Goal: Task Accomplishment & Management: Manage account settings

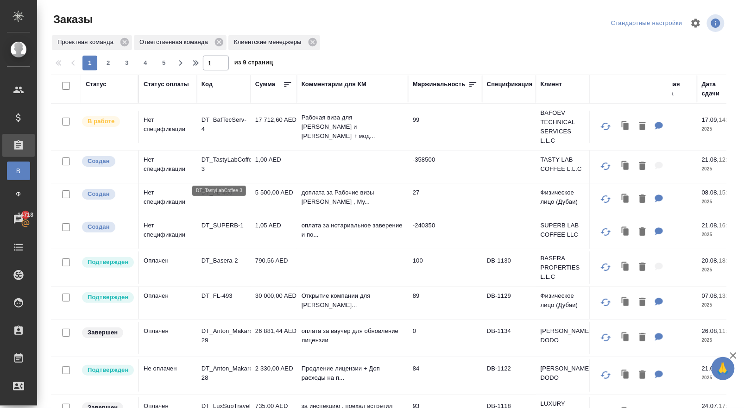
click at [204, 168] on p "DT_TastyLabCoffee-3" at bounding box center [224, 164] width 44 height 19
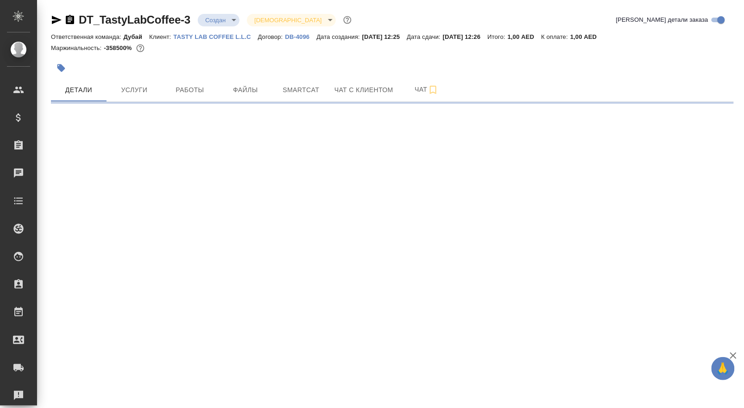
select select "RU"
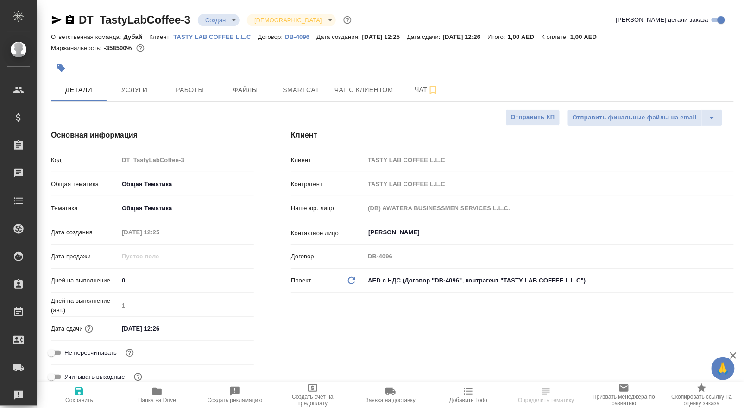
type textarea "x"
type input "[PERSON_NAME]"
type textarea "x"
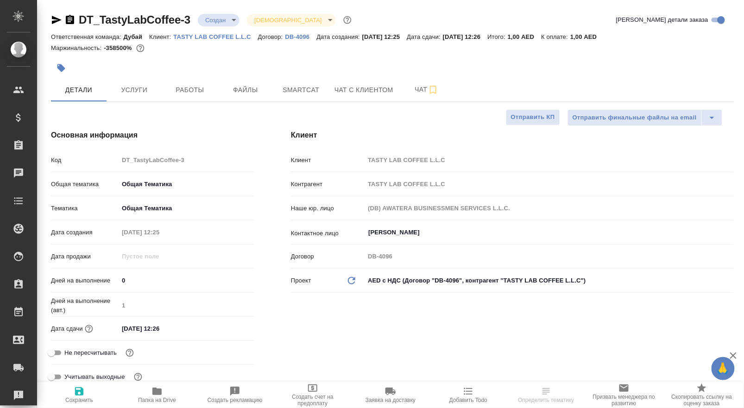
type textarea "x"
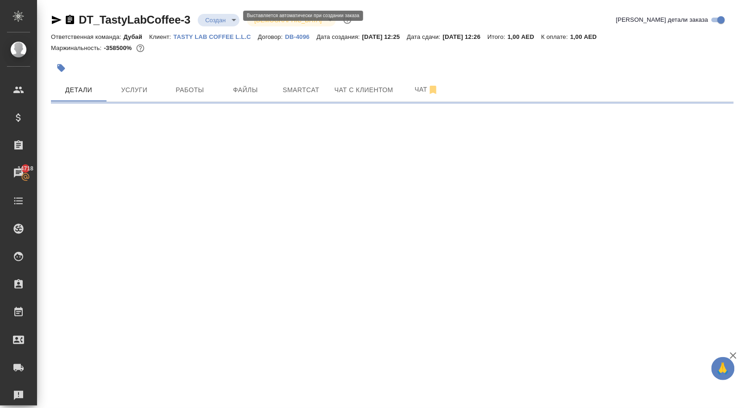
click at [230, 24] on body "🙏 .cls-1 fill:#fff; AWATERA Solokha Petro Клиенты Спецификации Заказы 14718 Чат…" at bounding box center [372, 204] width 744 height 408
select select "RU"
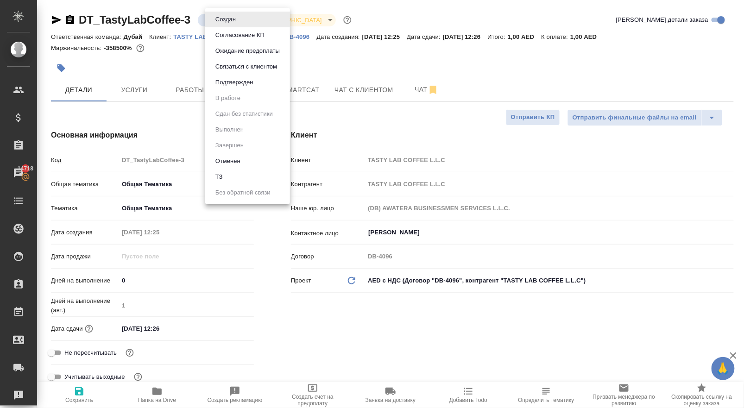
type textarea "x"
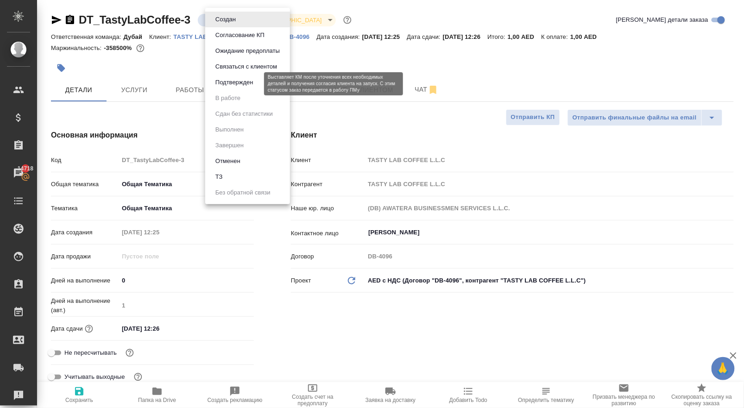
click at [238, 88] on button "Подтвержден" at bounding box center [235, 82] width 44 height 10
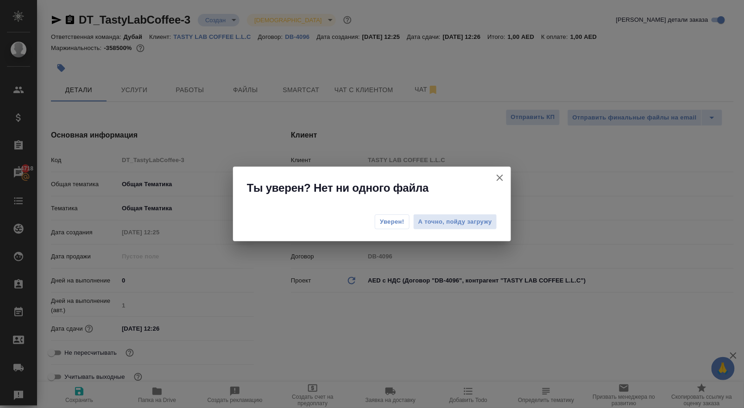
click at [380, 221] on span "Уверен!" at bounding box center [392, 221] width 25 height 9
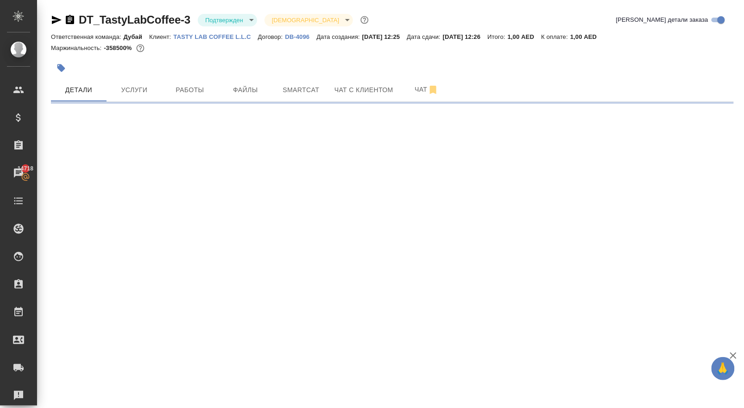
click at [229, 19] on body "🙏 .cls-1 fill:#fff; AWATERA Solokha Petro Клиенты Спецификации Заказы 14718 Чат…" at bounding box center [372, 204] width 744 height 408
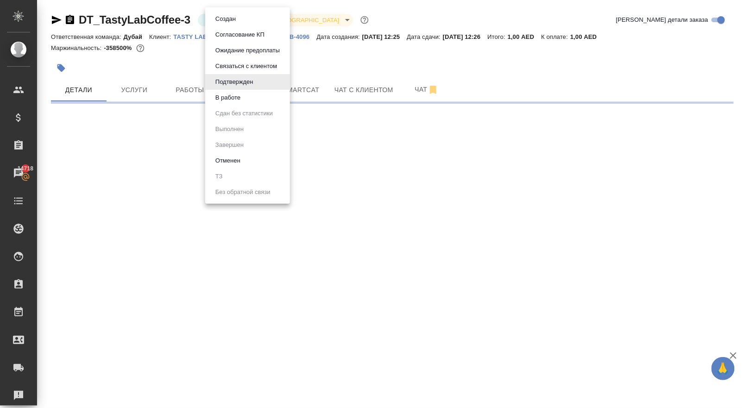
select select "RU"
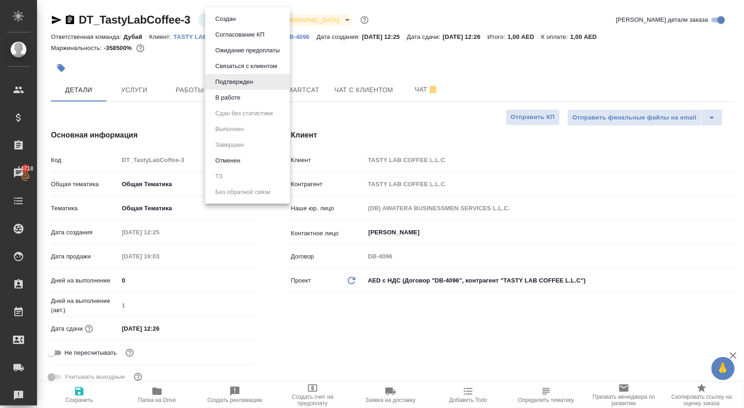
type textarea "x"
click at [235, 103] on button "В работе" at bounding box center [228, 98] width 31 height 10
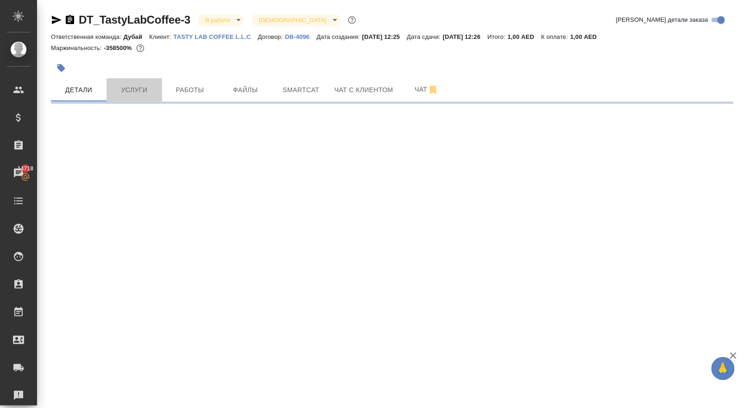
click at [139, 94] on span "Услуги" at bounding box center [134, 90] width 44 height 12
select select "RU"
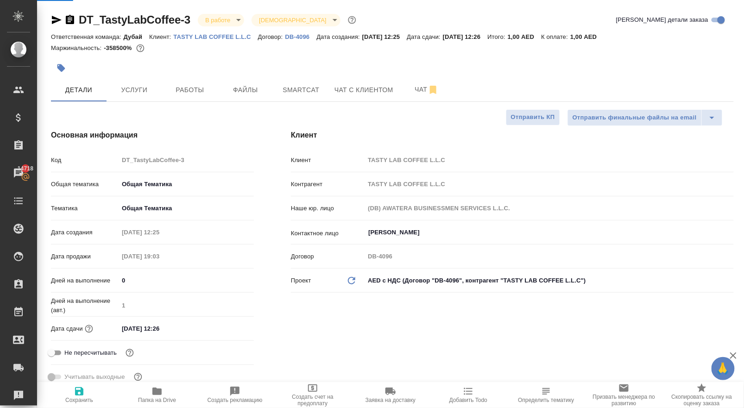
type textarea "x"
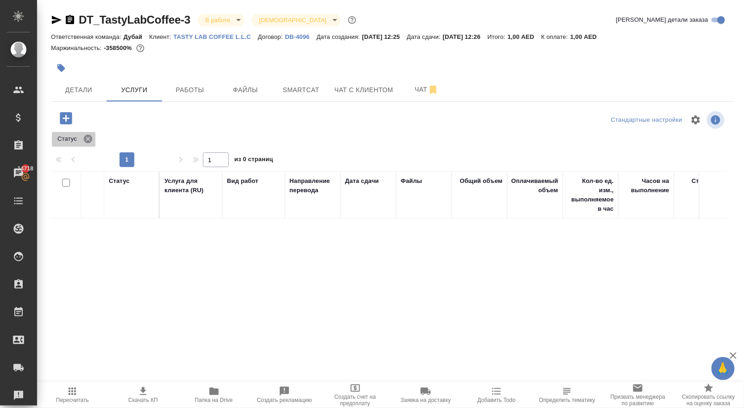
click at [89, 144] on icon at bounding box center [88, 139] width 10 height 10
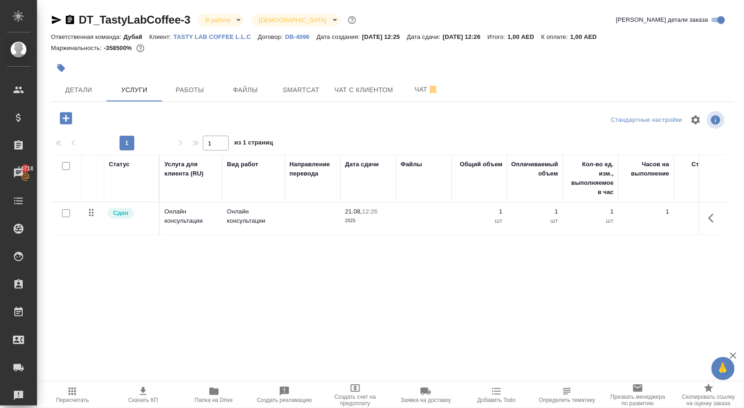
click at [711, 224] on icon "button" at bounding box center [713, 218] width 11 height 11
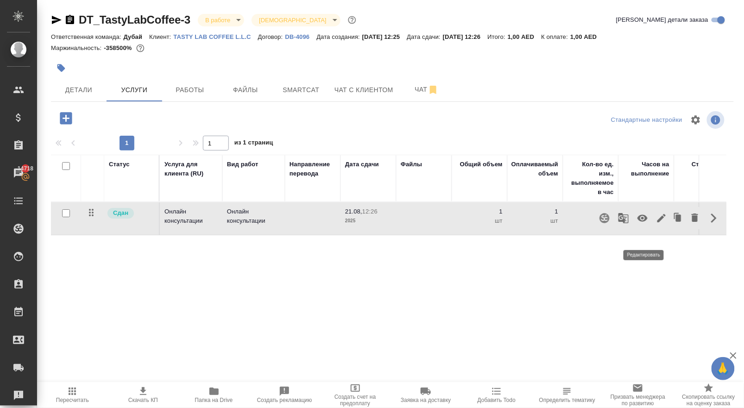
click at [656, 224] on icon "button" at bounding box center [661, 218] width 11 height 11
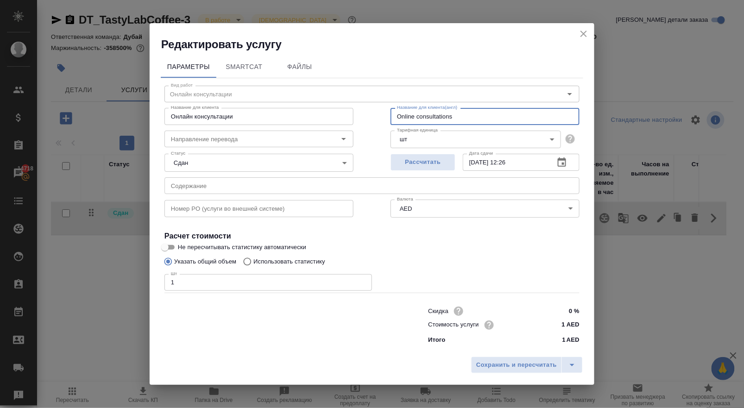
drag, startPoint x: 462, startPoint y: 114, endPoint x: 380, endPoint y: 110, distance: 82.1
click at [383, 113] on div "Вид работ Онлайн консультации Вид работ Название для клиента Онлайн консультаци…" at bounding box center [372, 213] width 423 height 270
drag, startPoint x: 458, startPoint y: 114, endPoint x: 247, endPoint y: 74, distance: 214.0
click at [247, 78] on div "Вид работ Онлайн консультации Вид работ Название для клиента Онлайн консультаци…" at bounding box center [372, 213] width 423 height 270
paste input "Change of shareholder"
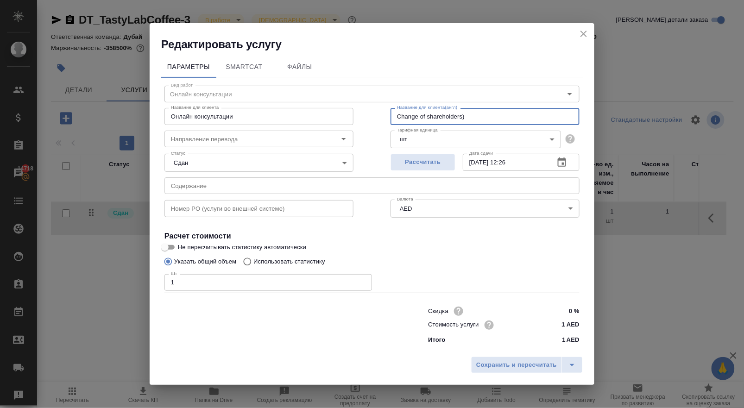
click at [395, 112] on input "Change of shareholders)" at bounding box center [485, 116] width 189 height 17
click at [396, 110] on input "(Change of shareholders)" at bounding box center [485, 116] width 189 height 17
paste input "License Procedures Amendment"
drag, startPoint x: 563, startPoint y: 110, endPoint x: 351, endPoint y: 105, distance: 211.4
click at [351, 105] on div "Название для клиента Онлайн консультации Название для клиента Название для клие…" at bounding box center [372, 115] width 452 height 59
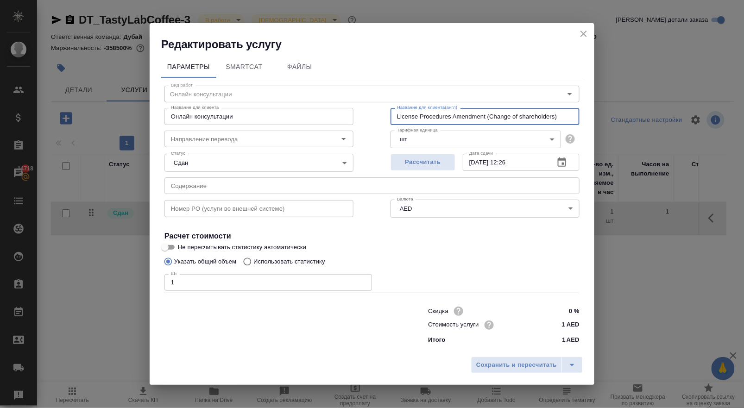
type input "License Procedures Amendment (Change of shareholders)"
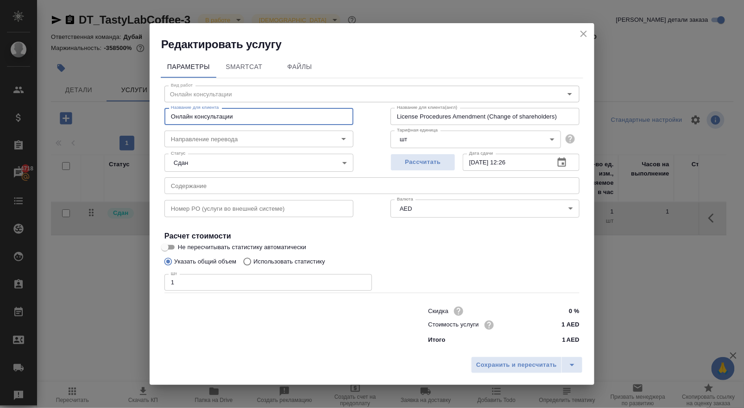
drag, startPoint x: 247, startPoint y: 110, endPoint x: 116, endPoint y: 108, distance: 130.7
click at [117, 108] on div "Редактировать услугу Параметры SmartCat Файлы Вид работ Онлайн консультации Вид…" at bounding box center [372, 204] width 744 height 408
paste input "License Procedures Amendment (Change of shareholders)"
type input "License Procedures Amendment (Change of shareholders)"
click at [484, 371] on span "Сохранить и пересчитать" at bounding box center [516, 365] width 81 height 11
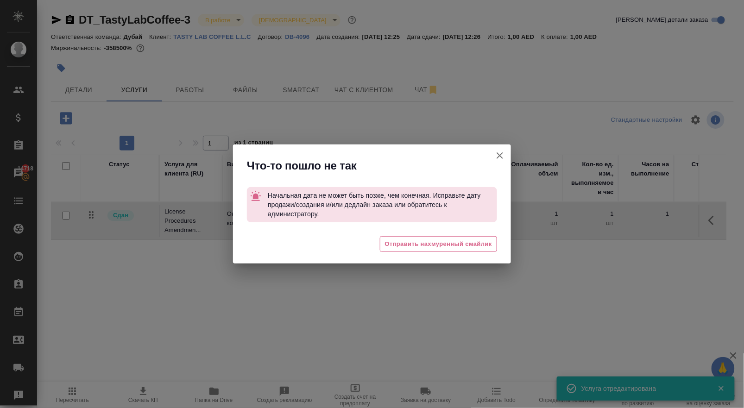
click at [497, 157] on icon "button" at bounding box center [499, 155] width 11 height 11
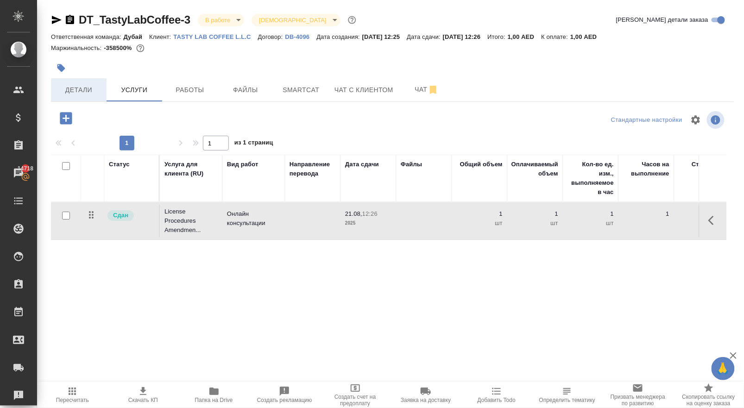
click at [74, 96] on span "Детали" at bounding box center [79, 90] width 44 height 12
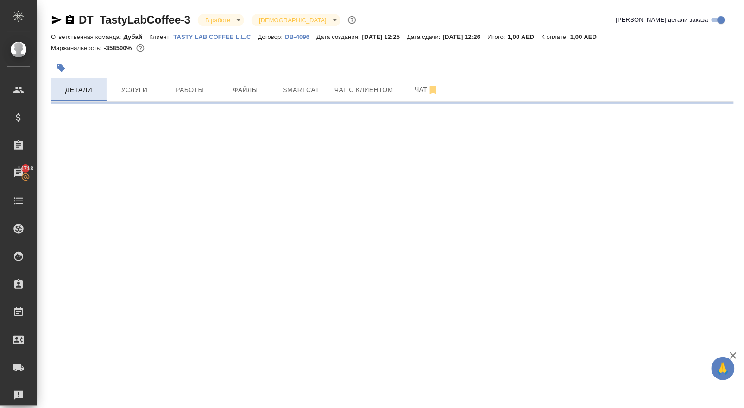
select select "RU"
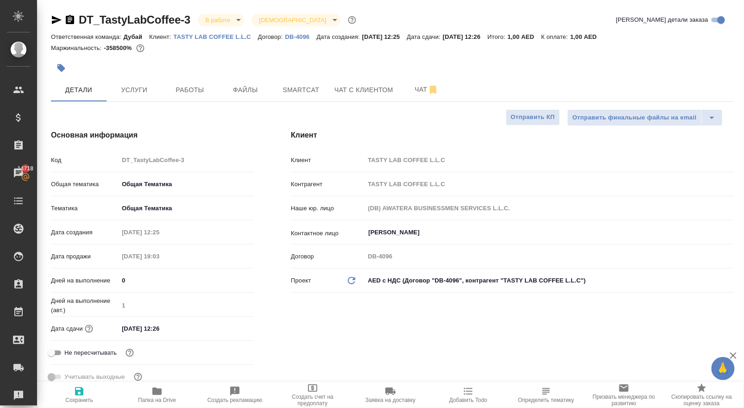
type textarea "x"
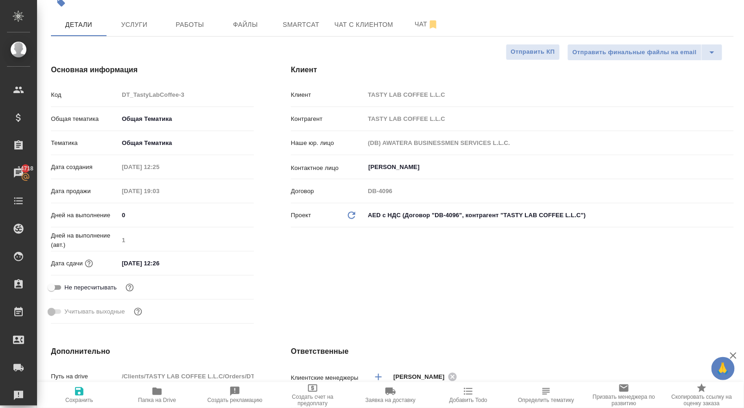
scroll to position [69, 0]
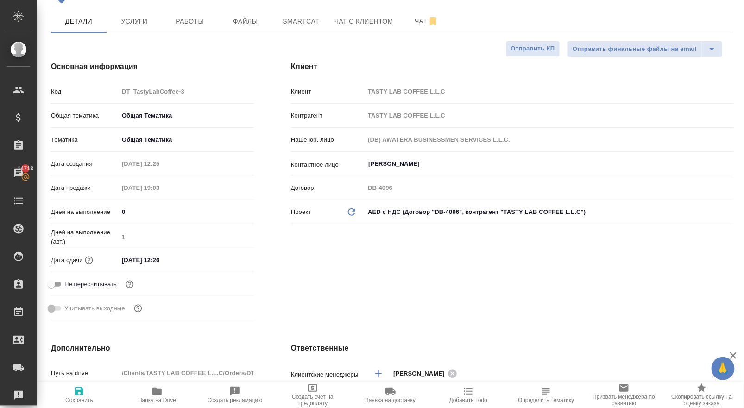
click at [190, 267] on input "21.08.2025 12:26" at bounding box center [159, 259] width 81 height 13
click at [230, 264] on icon "button" at bounding box center [227, 258] width 8 height 9
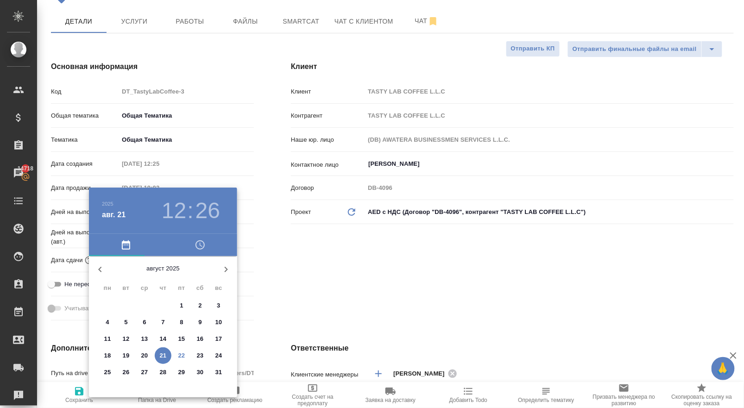
click at [219, 374] on p "31" at bounding box center [218, 372] width 7 height 9
type input "31.08.2025 12:26"
type textarea "x"
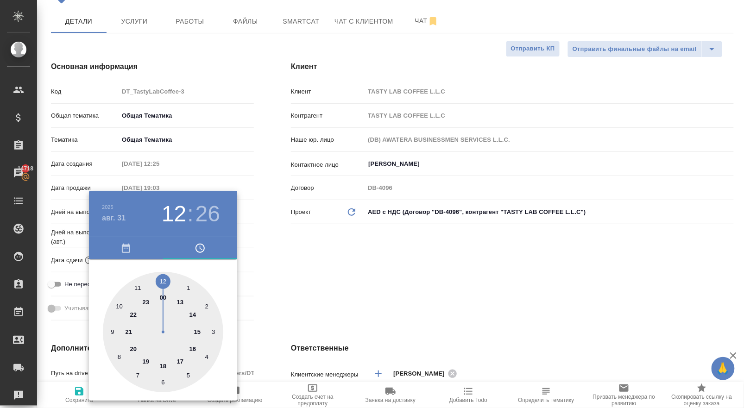
click at [332, 282] on div at bounding box center [372, 204] width 744 height 408
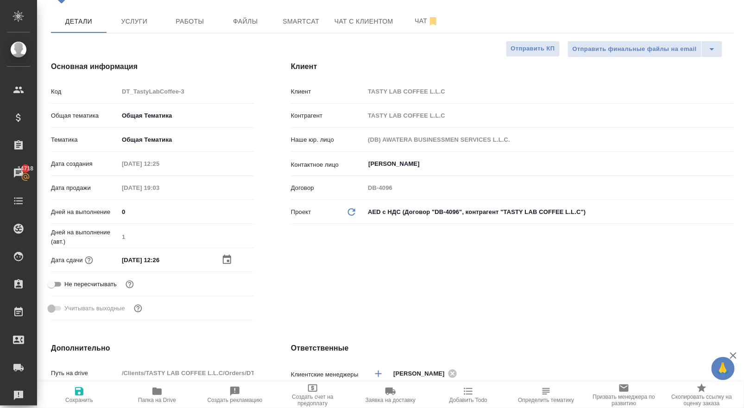
click at [79, 392] on icon "button" at bounding box center [79, 391] width 8 height 8
type textarea "x"
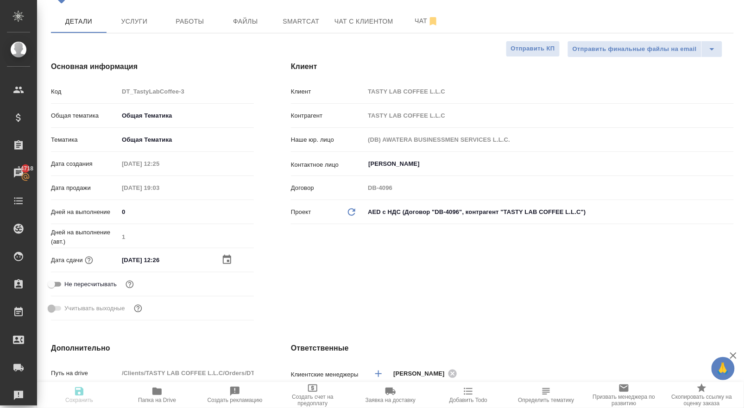
type textarea "x"
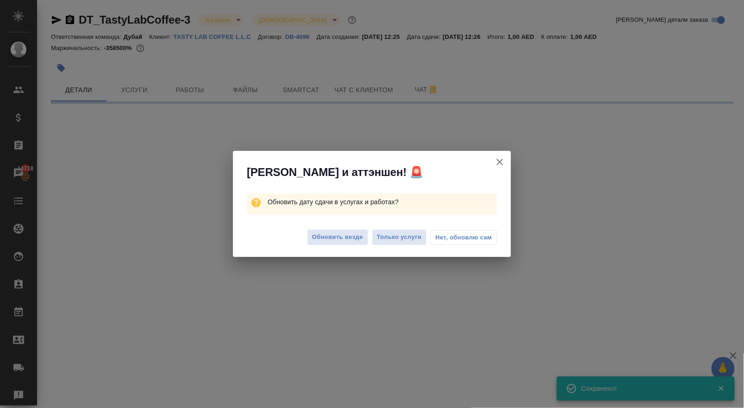
scroll to position [0, 0]
select select "RU"
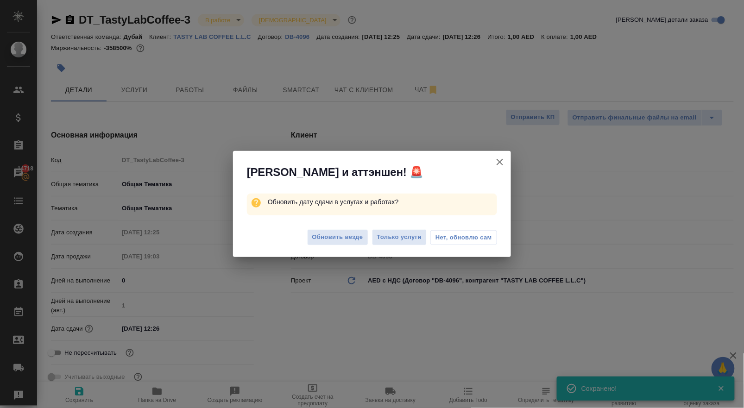
type textarea "x"
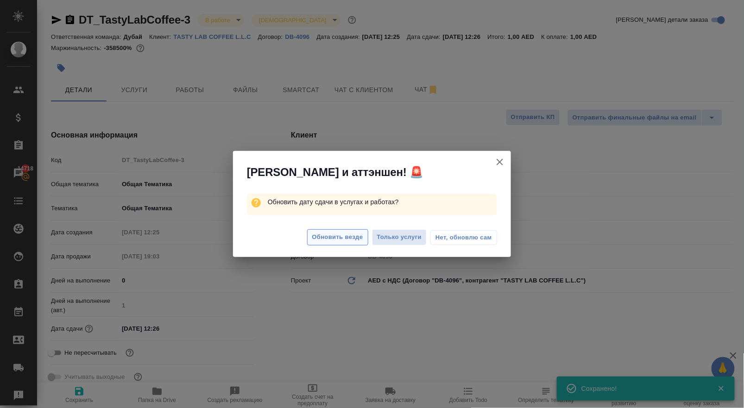
type textarea "x"
click at [319, 232] on button "Обновить везде" at bounding box center [337, 237] width 61 height 16
type textarea "x"
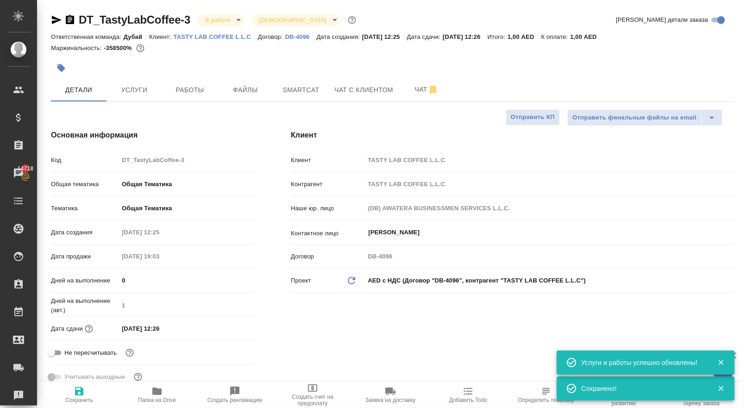
click at [322, 238] on p "Контактное лицо" at bounding box center [328, 233] width 74 height 9
click at [134, 90] on button "Услуги" at bounding box center [135, 89] width 56 height 23
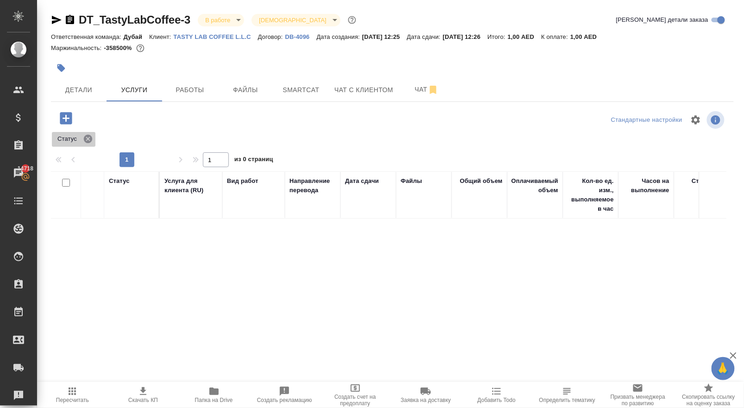
click at [90, 143] on icon at bounding box center [88, 139] width 8 height 8
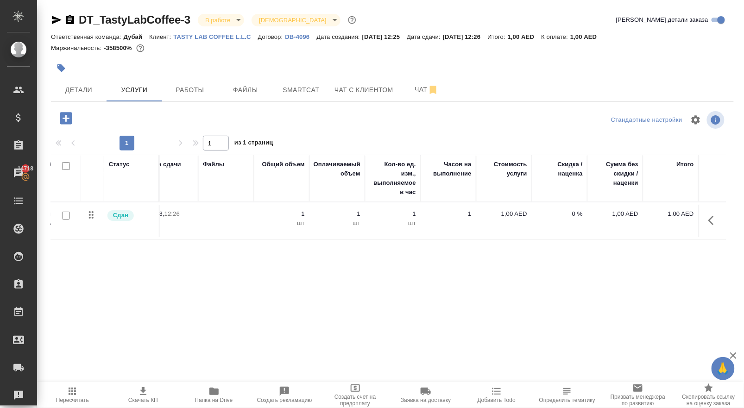
scroll to position [0, 197]
click at [507, 219] on p "1,00 AED" at bounding box center [504, 213] width 46 height 9
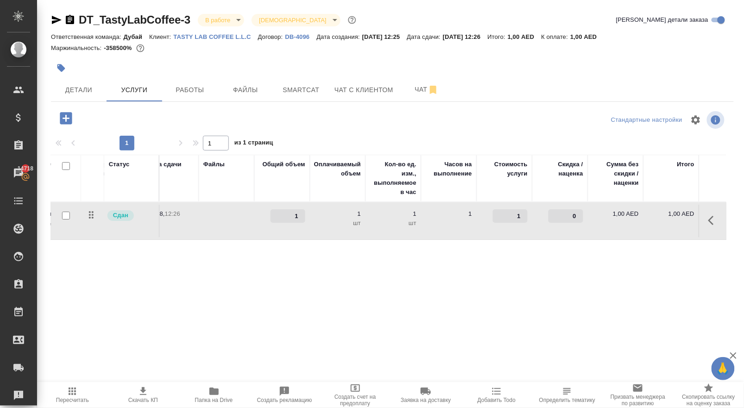
click at [507, 223] on input "1" at bounding box center [510, 215] width 35 height 13
click at [507, 223] on input "1" at bounding box center [510, 216] width 34 height 13
paste input "4586"
type input "4586"
click at [167, 122] on span "Сохранить и пересчитать" at bounding box center [131, 117] width 81 height 11
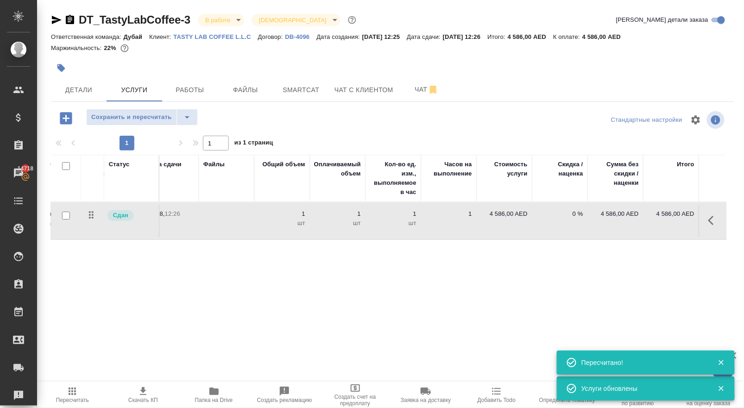
click at [167, 122] on span "Сохранить и пересчитать" at bounding box center [131, 117] width 81 height 11
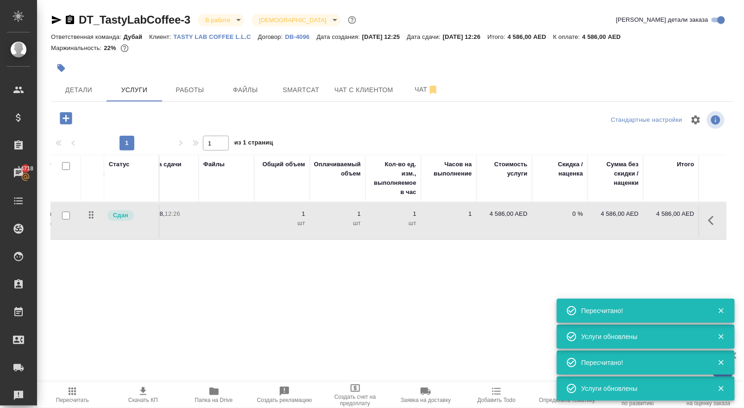
click at [64, 126] on icon "button" at bounding box center [66, 118] width 16 height 16
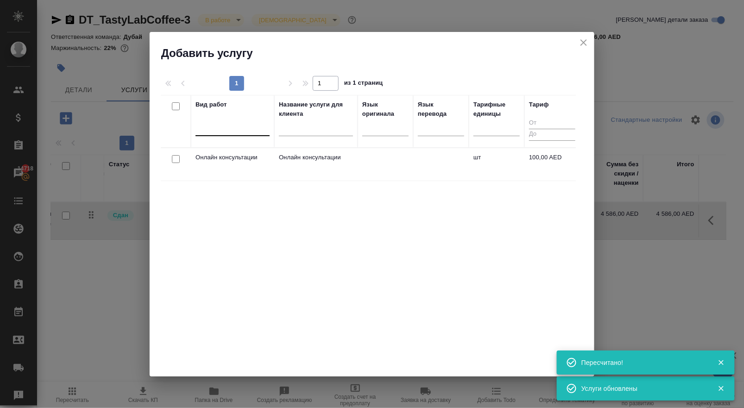
click at [204, 126] on div at bounding box center [233, 126] width 74 height 13
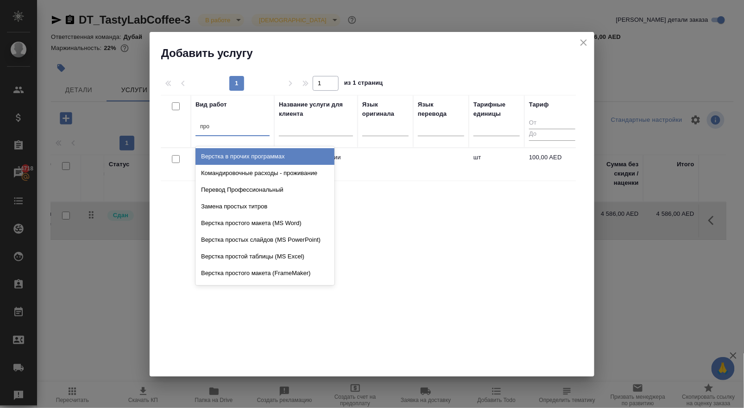
type input "проф"
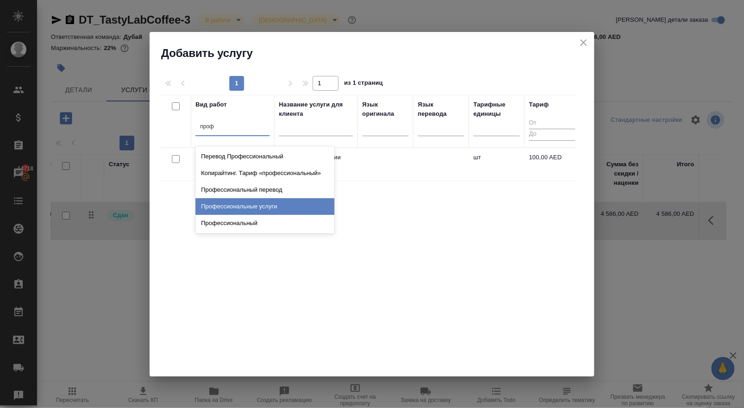
click at [249, 212] on div "Профессиональные услуги" at bounding box center [265, 206] width 139 height 17
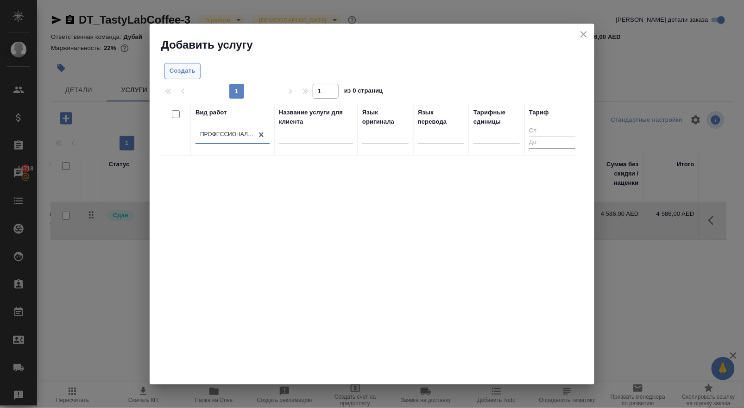
click at [188, 66] on span "Создать" at bounding box center [183, 71] width 26 height 11
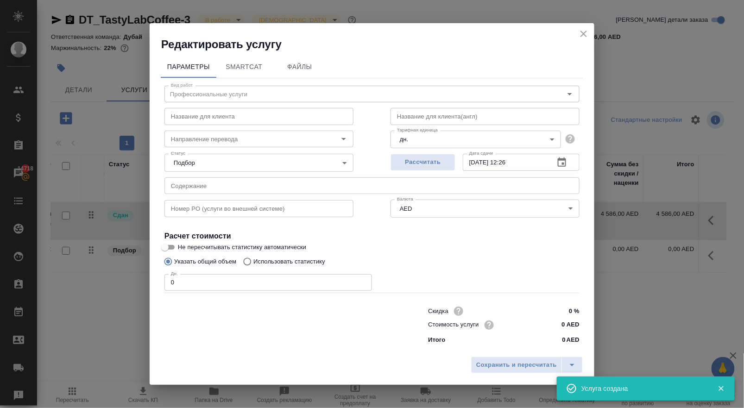
click at [194, 286] on input "0" at bounding box center [268, 282] width 208 height 17
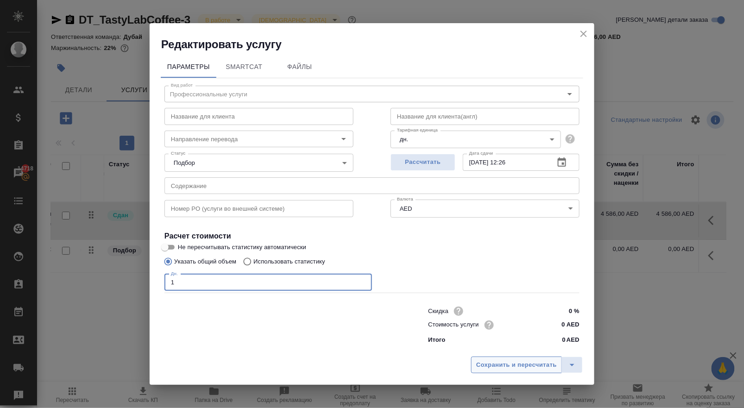
type input "1"
click at [503, 369] on span "Сохранить и пересчитать" at bounding box center [516, 365] width 81 height 11
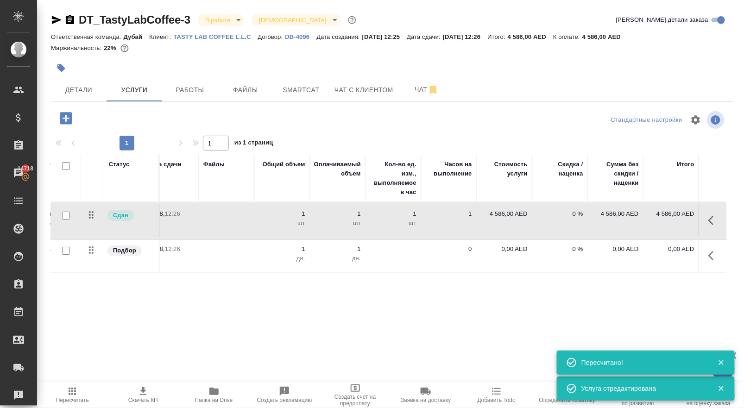
click at [506, 237] on td "0,00 AED" at bounding box center [505, 221] width 56 height 32
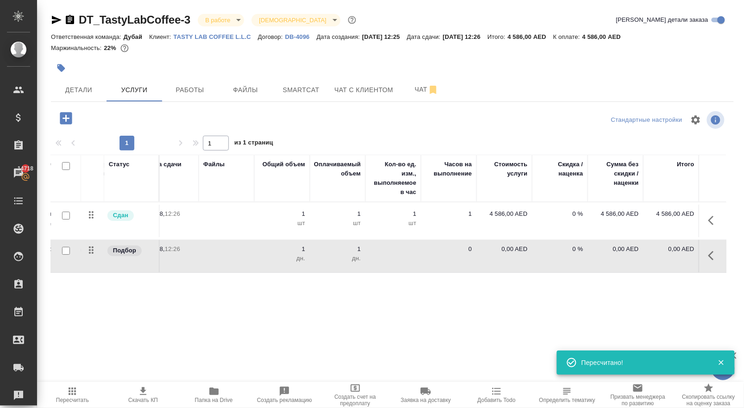
click at [506, 237] on td "0,00 AED" at bounding box center [505, 221] width 56 height 32
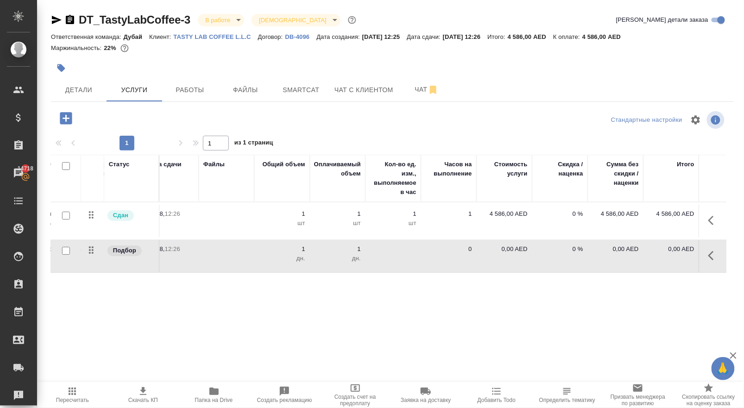
click at [501, 254] on p "0,00 AED" at bounding box center [504, 249] width 46 height 9
click at [519, 259] on input "0" at bounding box center [510, 251] width 34 height 13
type input "525"
click at [436, 322] on div "Статус Услуга для клиента (RU) Вид работ Направление перевода Дата сдачи Файлы …" at bounding box center [389, 254] width 676 height 199
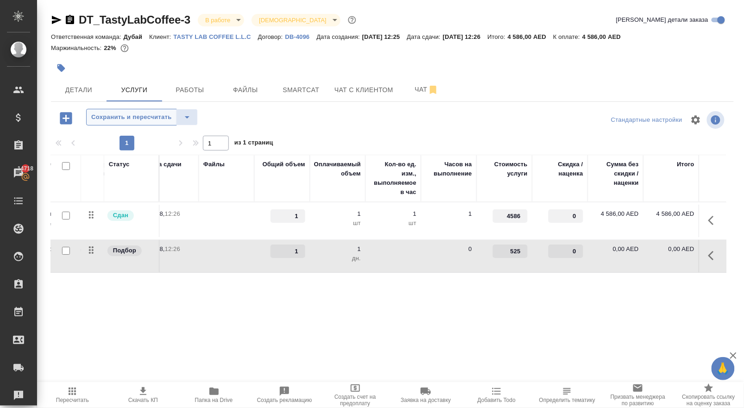
click at [143, 123] on span "Сохранить и пересчитать" at bounding box center [131, 117] width 81 height 11
click at [78, 93] on span "Детали" at bounding box center [79, 90] width 44 height 12
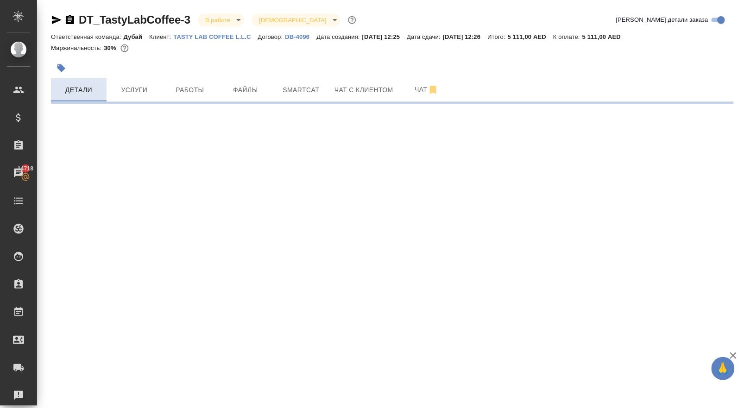
select select "RU"
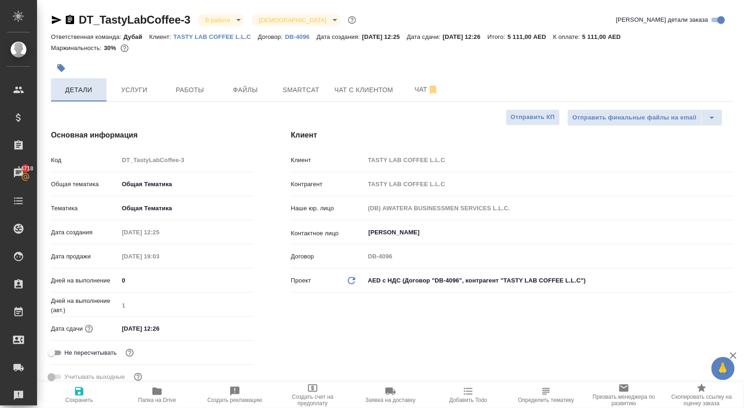
type textarea "x"
click at [128, 96] on span "Услуги" at bounding box center [134, 90] width 44 height 12
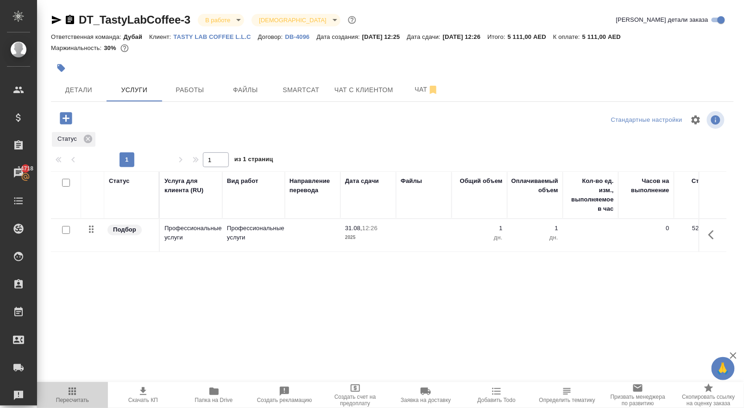
click at [71, 386] on icon "button" at bounding box center [72, 391] width 11 height 11
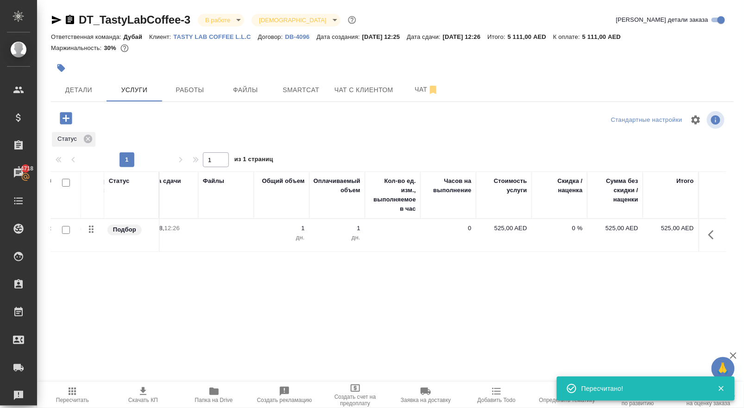
scroll to position [0, 197]
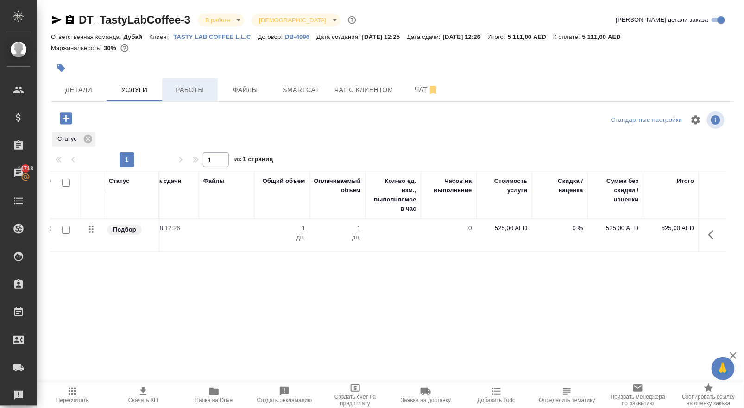
click at [192, 96] on span "Работы" at bounding box center [190, 90] width 44 height 12
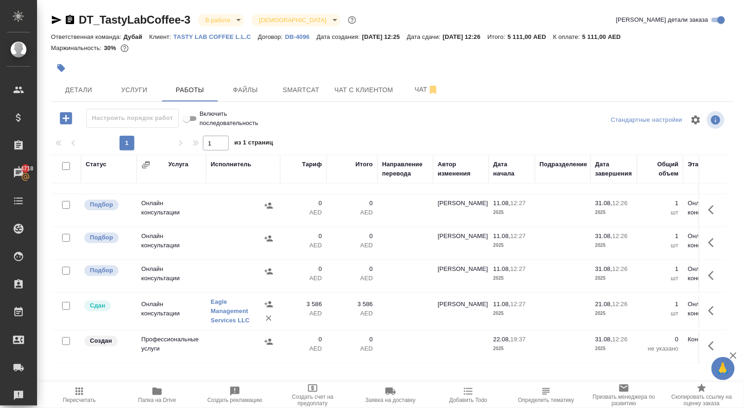
scroll to position [80, 0]
click at [708, 352] on icon "button" at bounding box center [713, 346] width 11 height 11
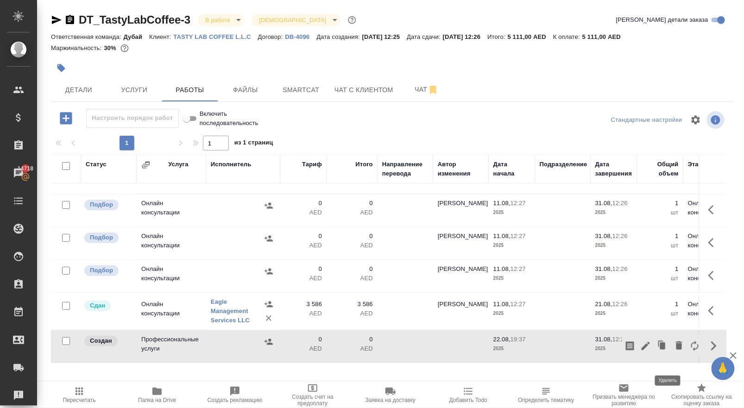
click at [676, 350] on icon "button" at bounding box center [679, 346] width 6 height 8
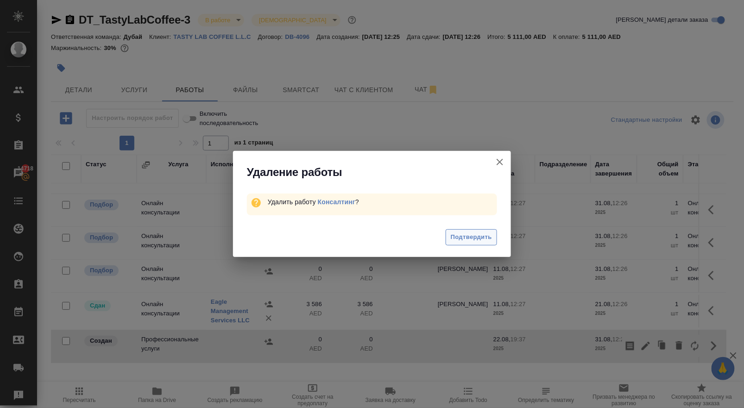
click at [470, 237] on span "Подтвердить" at bounding box center [471, 237] width 41 height 11
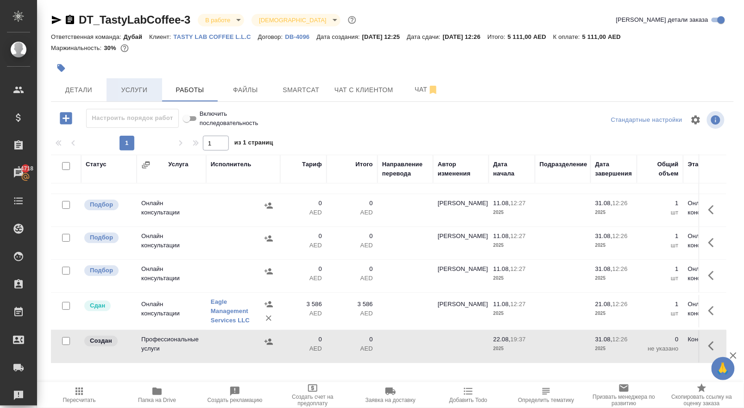
click at [130, 96] on span "Услуги" at bounding box center [134, 90] width 44 height 12
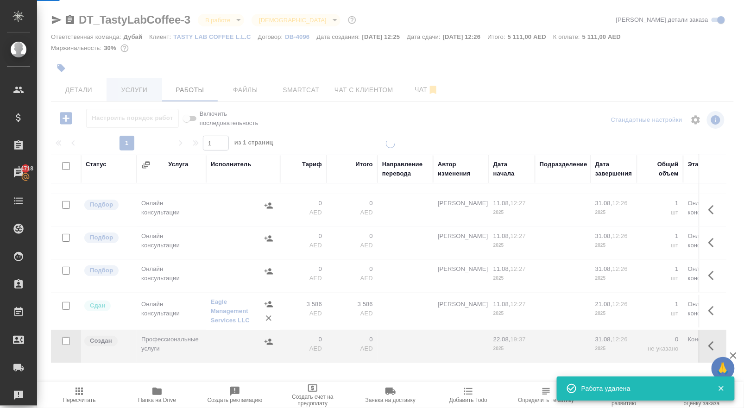
scroll to position [44, 0]
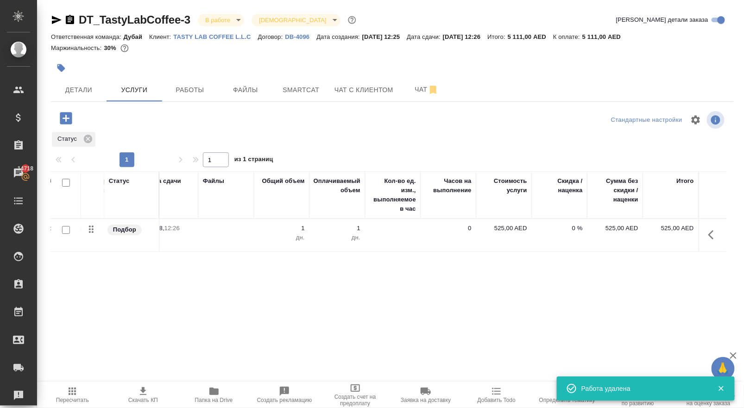
scroll to position [0, 197]
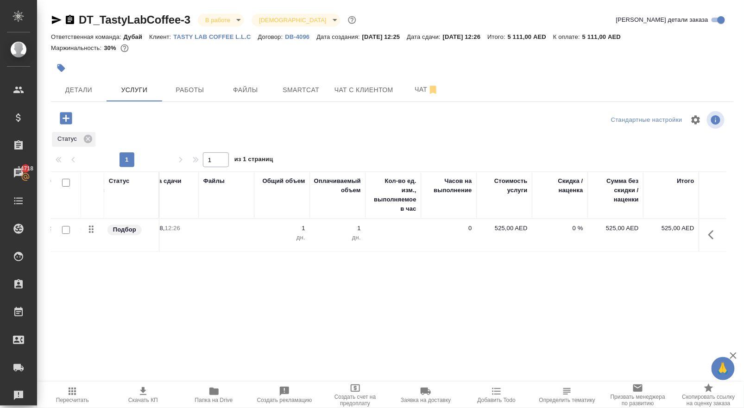
click at [70, 390] on icon "button" at bounding box center [72, 391] width 11 height 11
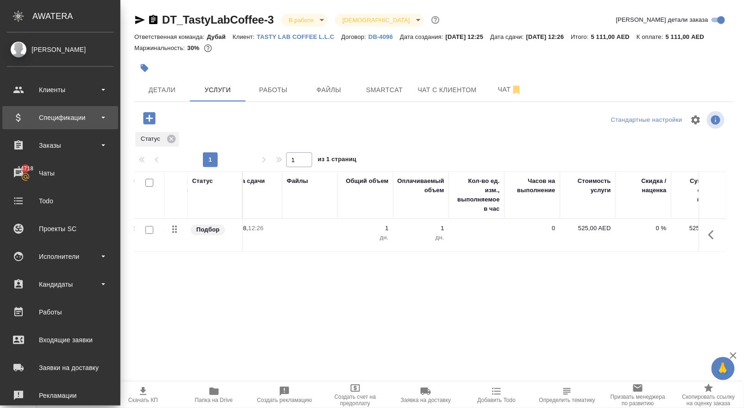
click at [76, 118] on div "Спецификации" at bounding box center [60, 118] width 107 height 14
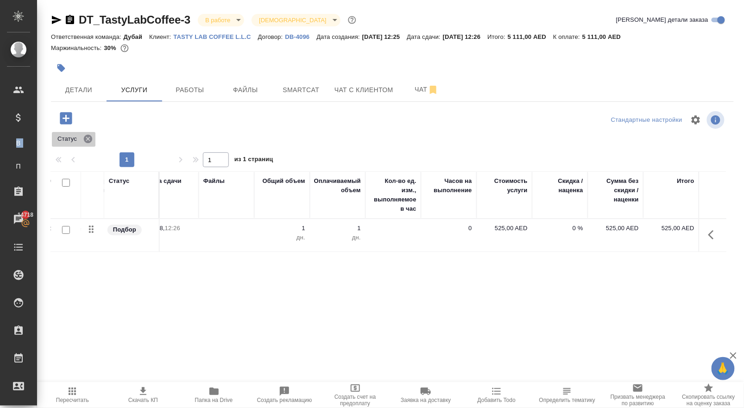
click at [88, 143] on icon at bounding box center [88, 139] width 8 height 8
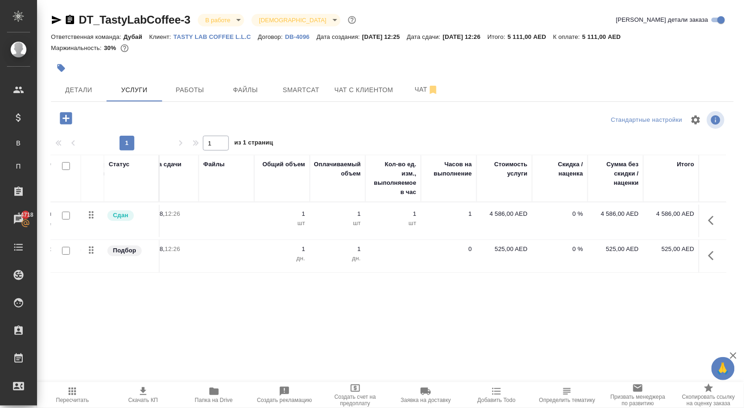
click at [703, 265] on button "button" at bounding box center [714, 256] width 22 height 22
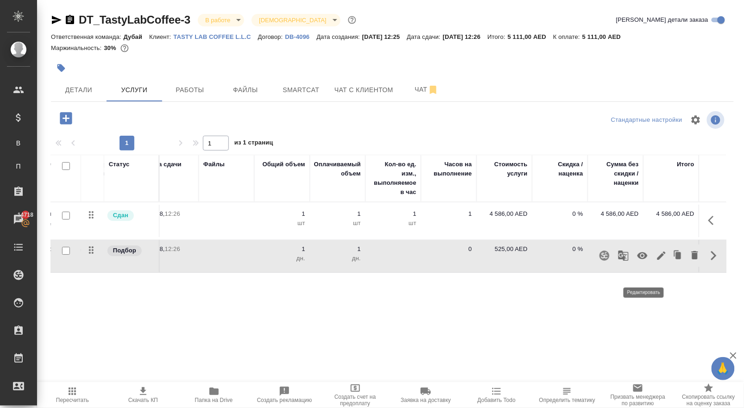
click at [658, 260] on icon "button" at bounding box center [662, 256] width 8 height 8
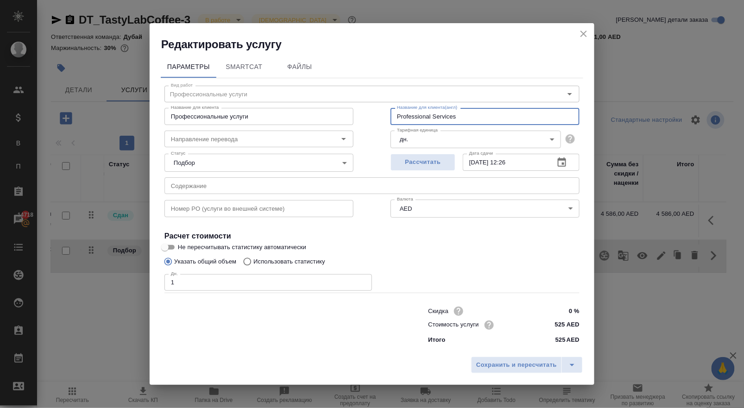
drag, startPoint x: 463, startPoint y: 112, endPoint x: 336, endPoint y: 107, distance: 127.5
click at [338, 108] on div "Название для клиента Профессиональные услуги Название для клиента Название для …" at bounding box center [372, 115] width 452 height 59
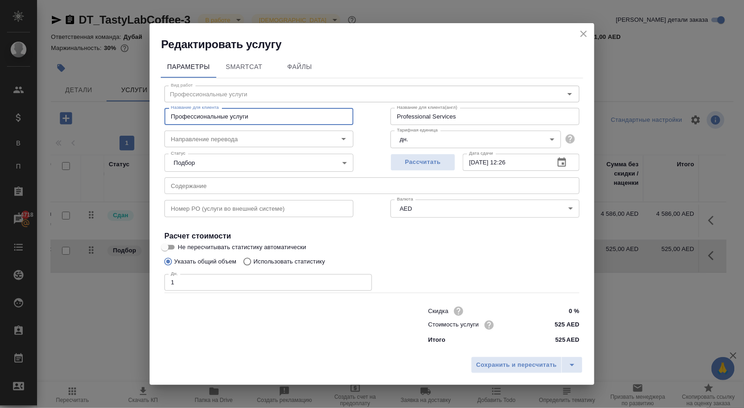
drag, startPoint x: 253, startPoint y: 108, endPoint x: 98, endPoint y: 94, distance: 154.9
click at [98, 94] on div "Редактировать услугу Параметры SmartCat Файлы Вид работ Профессиональные услуги…" at bounding box center [372, 204] width 744 height 408
paste input "Professional Services"
type input "Professional Services"
click at [511, 373] on button "Сохранить и пересчитать" at bounding box center [516, 365] width 91 height 17
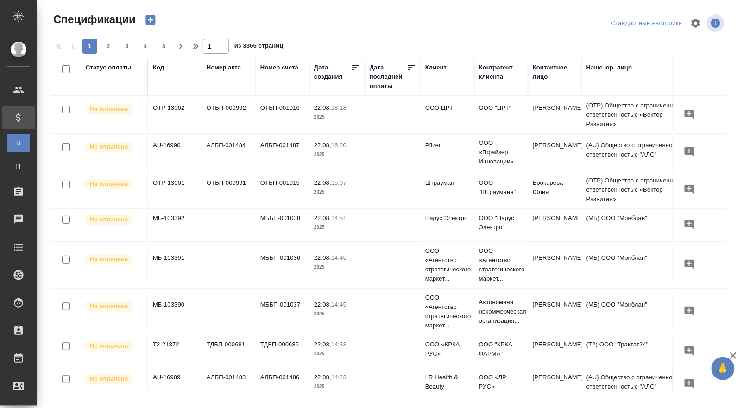
click at [151, 25] on icon "button" at bounding box center [150, 20] width 10 height 10
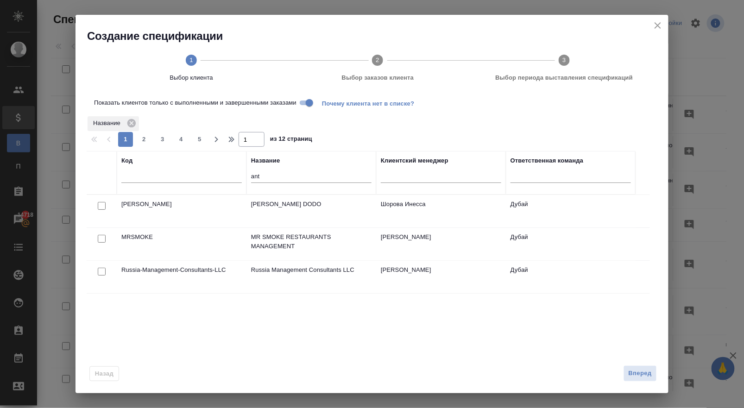
click at [266, 176] on input "ant" at bounding box center [311, 177] width 120 height 12
drag, startPoint x: 266, startPoint y: 180, endPoint x: 222, endPoint y: 180, distance: 43.6
click at [222, 180] on tr "Код Название ant Клиентский менеджер Ответственная команда" at bounding box center [361, 173] width 549 height 44
type input "ефыен"
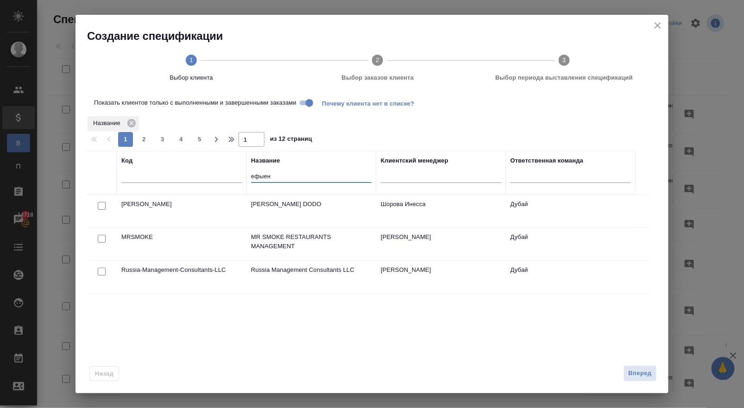
click at [222, 180] on input "text" at bounding box center [181, 177] width 120 height 12
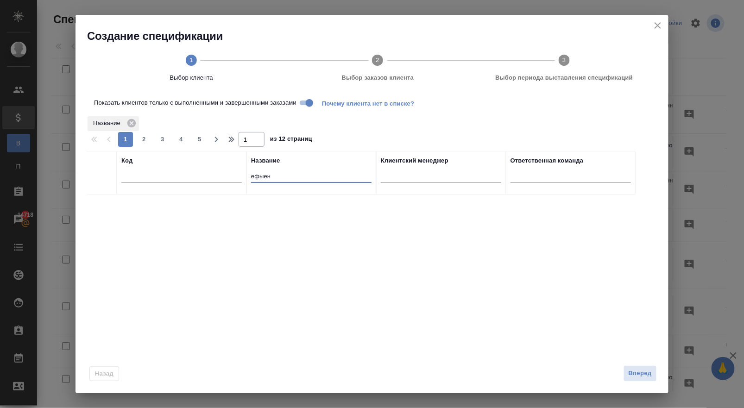
drag, startPoint x: 280, startPoint y: 184, endPoint x: 241, endPoint y: 184, distance: 38.5
click at [241, 184] on tr "Код Название ефыен Клиентский менеджер Ответственная команда" at bounding box center [361, 173] width 549 height 44
drag, startPoint x: 272, startPoint y: 180, endPoint x: 214, endPoint y: 180, distance: 58.4
click at [214, 180] on tr "Код Название ефыен Клиентский менеджер Ответственная команда" at bounding box center [361, 173] width 549 height 44
click at [267, 180] on input "tasty" at bounding box center [311, 177] width 120 height 12
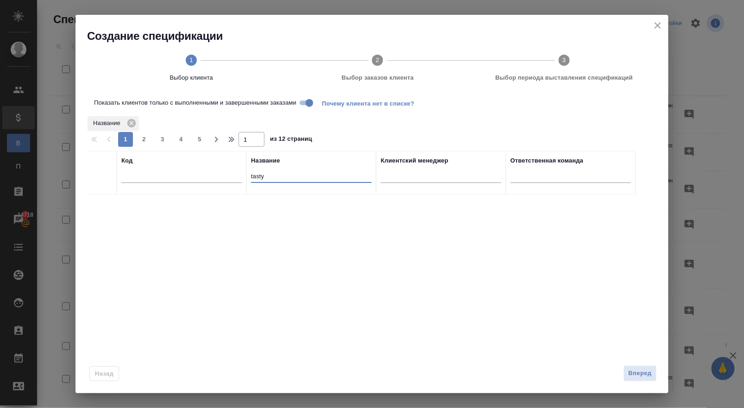
type input "tasty"
click at [310, 106] on input "Показать клиентов только с выполненными и завершенными заказами" at bounding box center [309, 102] width 33 height 11
click at [106, 204] on div at bounding box center [101, 206] width 21 height 13
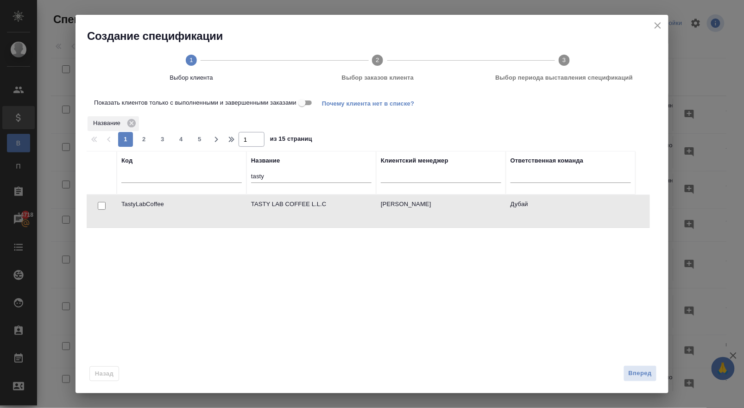
click at [101, 210] on input "checkbox" at bounding box center [102, 206] width 8 height 8
checkbox input "true"
click at [639, 374] on span "Вперед" at bounding box center [640, 373] width 23 height 11
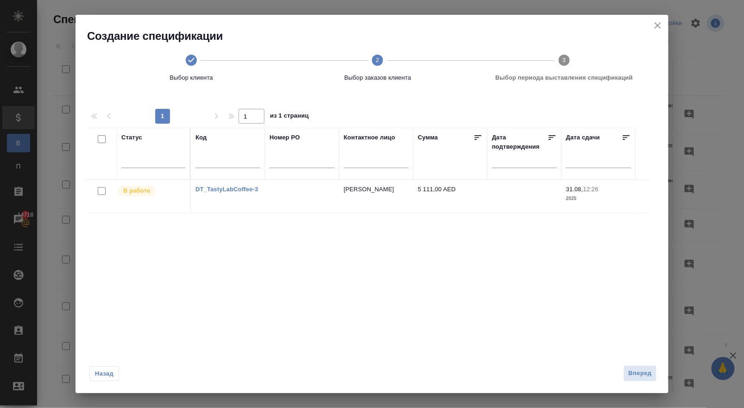
click at [101, 195] on input "checkbox" at bounding box center [102, 191] width 8 height 8
checkbox input "true"
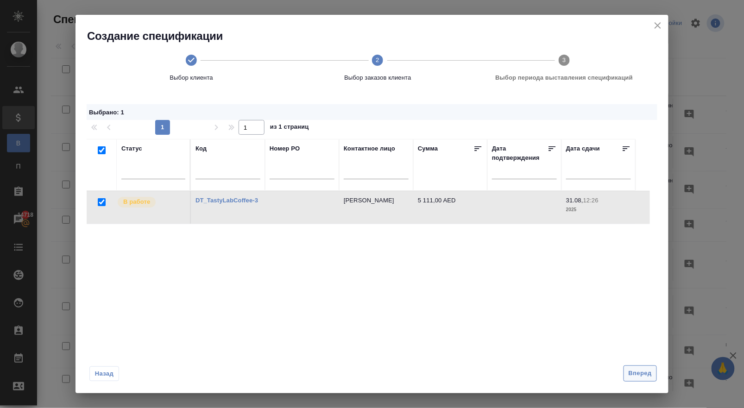
click at [634, 374] on span "Вперед" at bounding box center [640, 373] width 23 height 11
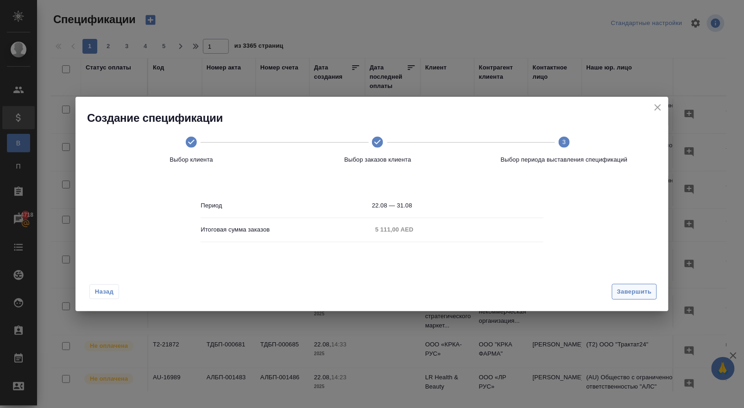
click at [627, 297] on span "Завершить" at bounding box center [634, 292] width 35 height 11
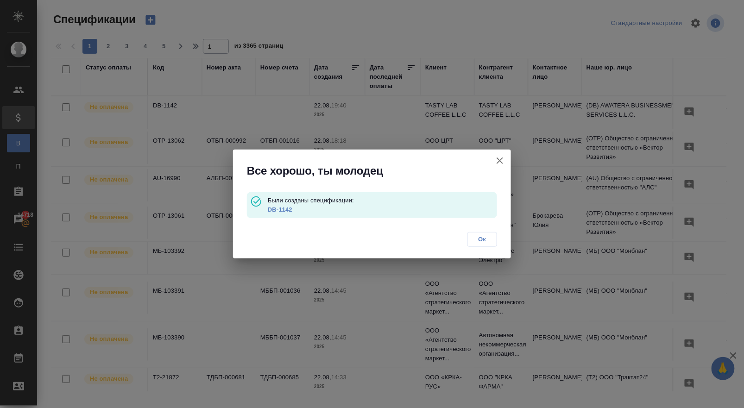
click at [282, 210] on link "DB-1142" at bounding box center [280, 209] width 25 height 7
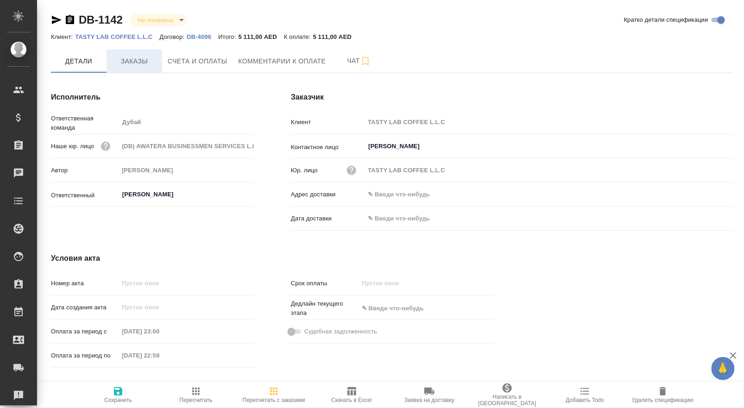
click at [138, 61] on span "Заказы" at bounding box center [134, 62] width 44 height 12
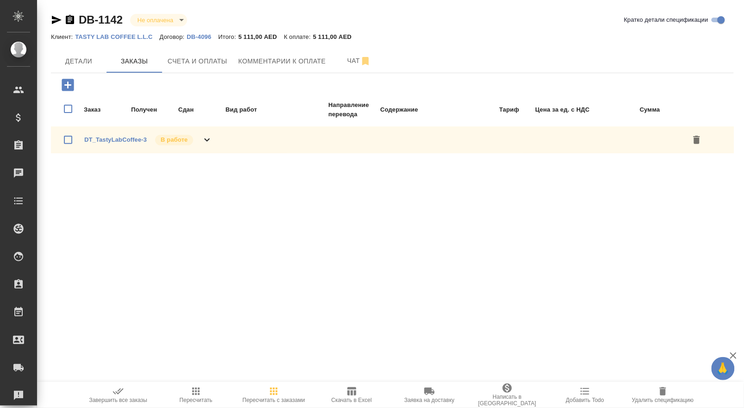
click at [270, 60] on span "Комментарии к оплате" at bounding box center [283, 62] width 88 height 12
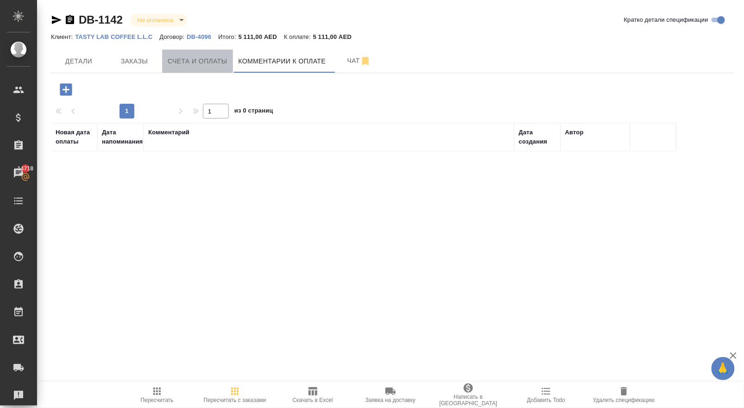
click at [191, 55] on button "Счета и оплаты" at bounding box center [197, 61] width 71 height 23
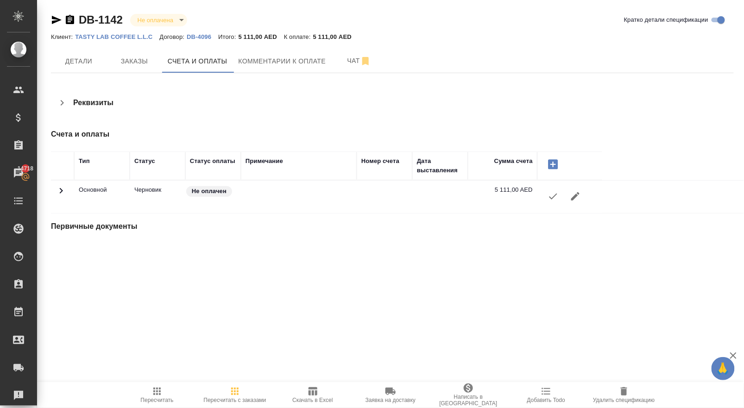
click at [557, 202] on icon "button" at bounding box center [553, 196] width 11 height 11
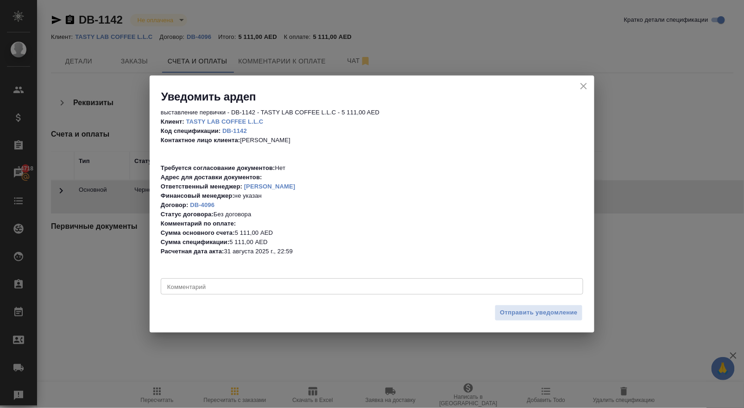
click at [321, 286] on textarea at bounding box center [372, 287] width 410 height 6
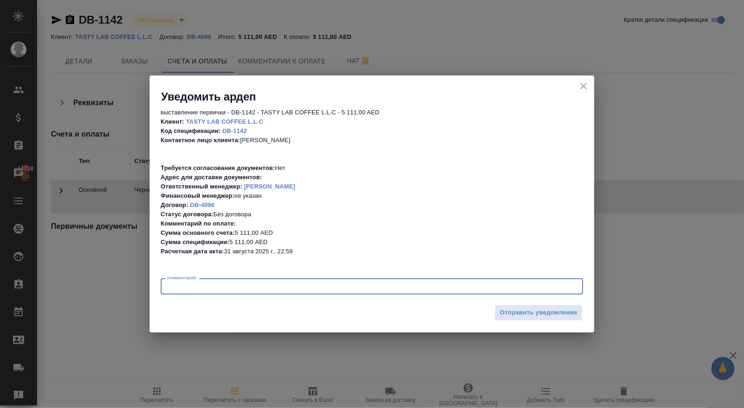
paste textarea "License Procedures Amendment (Change of shareholders)"
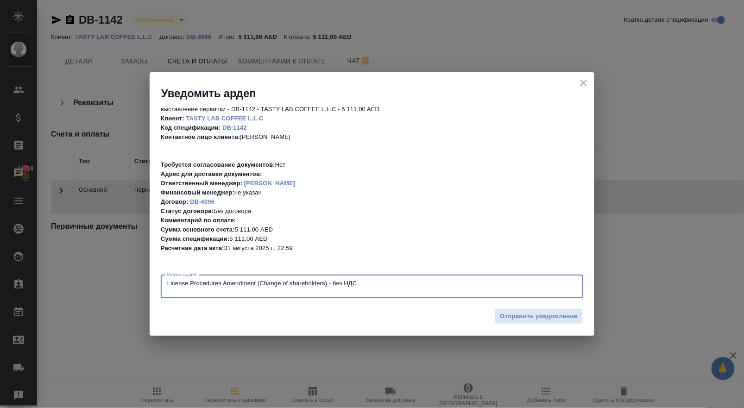
paste textarea "Professional Services"
click at [361, 288] on textarea "License Procedures Amendment (Change of shareholders) - без НДС Professional Se…" at bounding box center [372, 286] width 410 height 13
click at [360, 282] on textarea "License Procedures Amendment (Change of shareholders) - без НДС Professional Se…" at bounding box center [372, 286] width 410 height 13
click at [250, 291] on textarea "License Procedures Amendment (Change of shareholders) - без ндс Professional Se…" at bounding box center [372, 286] width 410 height 13
type textarea "License Procedures Amendment (Change of shareholders) - без ндс Professional Se…"
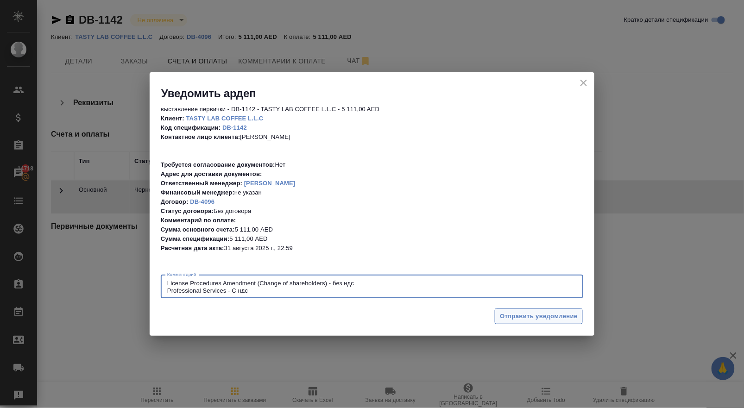
click at [531, 319] on span "Отправить уведомление" at bounding box center [539, 316] width 78 height 11
